Goal: Task Accomplishment & Management: Complete application form

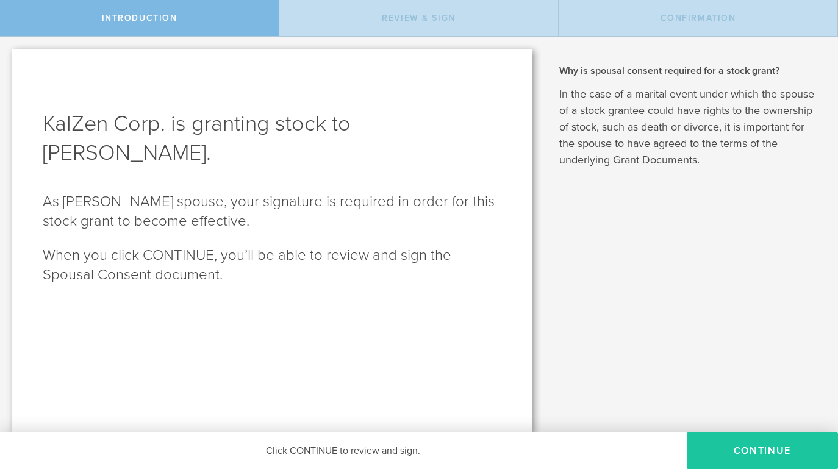
click at [710, 454] on button "CONTINUE" at bounding box center [762, 451] width 151 height 37
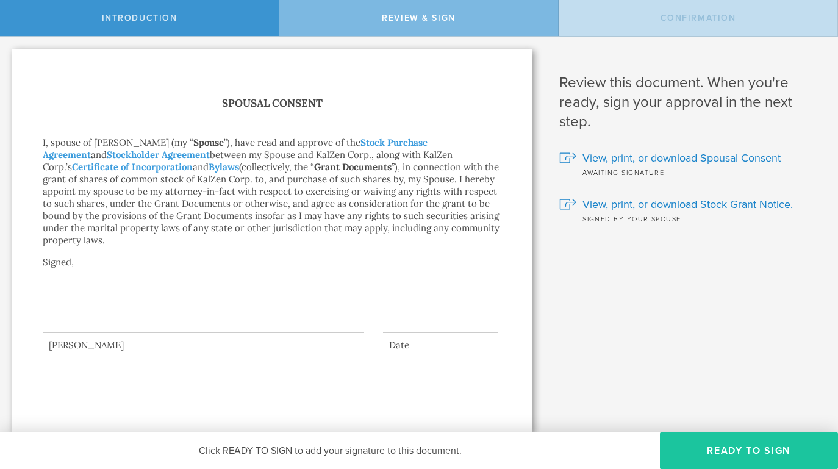
click at [700, 453] on button "Ready to Sign" at bounding box center [749, 451] width 178 height 37
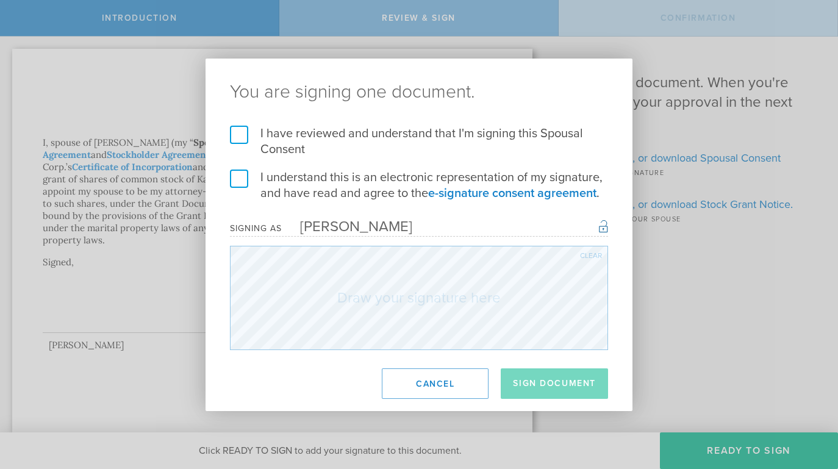
click at [239, 135] on label "I have reviewed and understand that I'm signing this Spousal Consent" at bounding box center [419, 142] width 378 height 32
click at [0, 0] on input "I have reviewed and understand that I'm signing this Spousal Consent" at bounding box center [0, 0] width 0 height 0
click at [234, 177] on label "I understand this is an electronic representation of my signature, and have rea…" at bounding box center [419, 186] width 378 height 32
click at [0, 0] on input "I understand this is an electronic representation of my signature, and have rea…" at bounding box center [0, 0] width 0 height 0
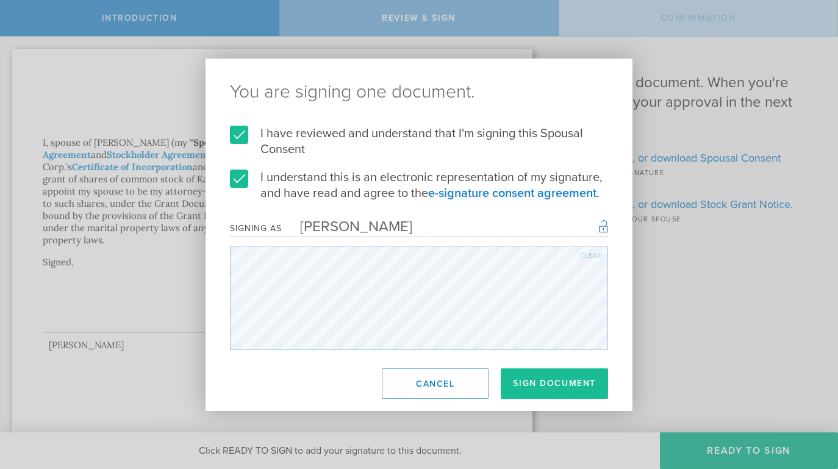
click at [586, 256] on div "Clear" at bounding box center [591, 255] width 22 height 7
click at [592, 252] on div "Clear" at bounding box center [591, 255] width 22 height 7
click at [547, 383] on button "Sign Document" at bounding box center [554, 384] width 107 height 31
